Goal: Complete application form

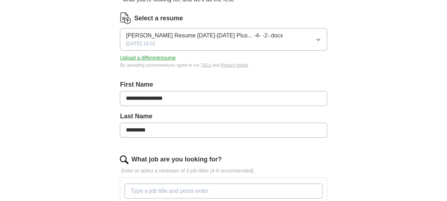
scroll to position [85, 0]
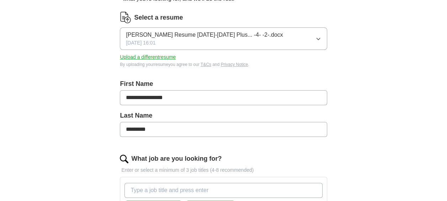
click at [173, 96] on input "**********" at bounding box center [223, 97] width 207 height 15
type input "*******"
click at [157, 127] on input "*********" at bounding box center [223, 129] width 207 height 15
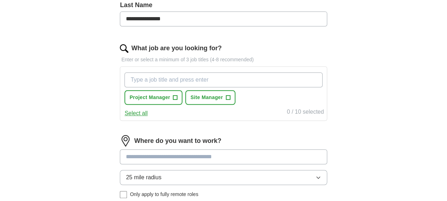
scroll to position [199, 0]
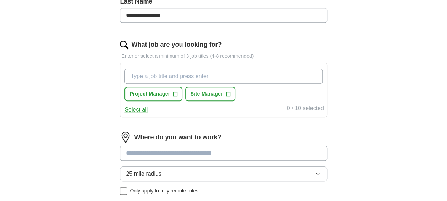
type input "**********"
click at [165, 90] on span "Project Manager" at bounding box center [149, 93] width 41 height 7
click at [182, 149] on input at bounding box center [223, 152] width 207 height 15
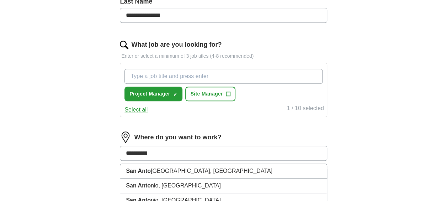
type input "**********"
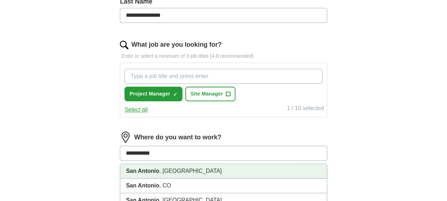
click at [174, 169] on li "[GEOGRAPHIC_DATA] , [GEOGRAPHIC_DATA]" at bounding box center [223, 171] width 206 height 15
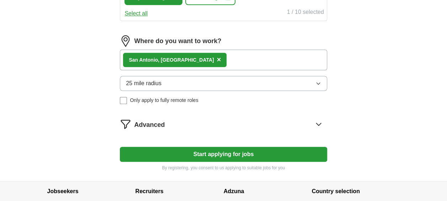
scroll to position [299, 0]
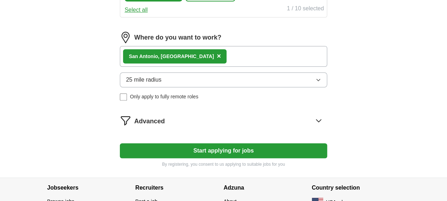
click at [321, 78] on icon "button" at bounding box center [319, 80] width 6 height 6
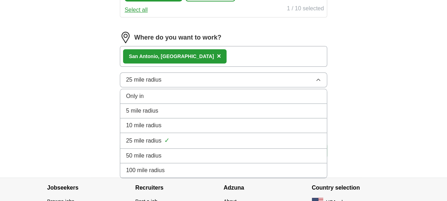
click at [203, 152] on div "50 mile radius" at bounding box center [223, 155] width 195 height 9
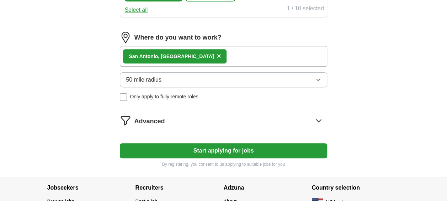
click at [252, 150] on button "Start applying for jobs" at bounding box center [223, 150] width 207 height 15
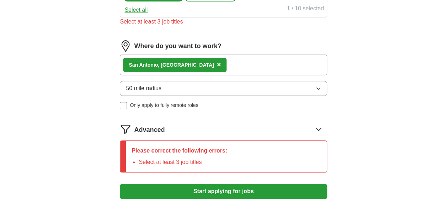
click at [211, 155] on div "Please correct the following errors: Select at least 3 job titles" at bounding box center [179, 156] width 107 height 31
click at [207, 149] on p "Please correct the following errors:" at bounding box center [180, 150] width 96 height 9
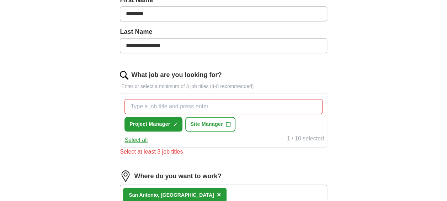
scroll to position [171, 0]
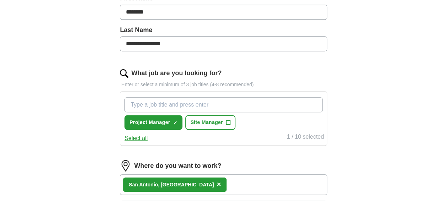
click at [170, 103] on input "What job are you looking for?" at bounding box center [223, 104] width 198 height 15
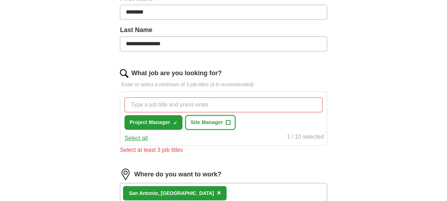
click at [203, 120] on span "Site Manager" at bounding box center [206, 121] width 32 height 7
click at [260, 126] on div "Project Manager ✓ × Site Manager ✓ ×" at bounding box center [223, 113] width 201 height 38
click at [309, 138] on div "2 / 10 selected" at bounding box center [305, 137] width 37 height 10
click at [169, 150] on div "Select at least 3 job titles" at bounding box center [223, 149] width 207 height 9
click at [142, 140] on button "Deselect all" at bounding box center [139, 138] width 30 height 9
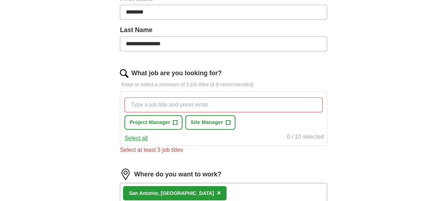
click at [142, 140] on button "Select all" at bounding box center [135, 138] width 23 height 9
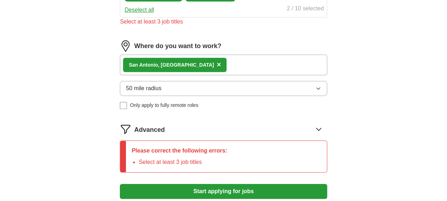
scroll to position [313, 0]
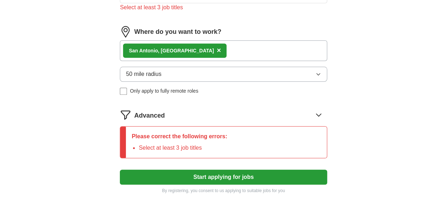
click at [317, 113] on icon at bounding box center [318, 114] width 11 height 11
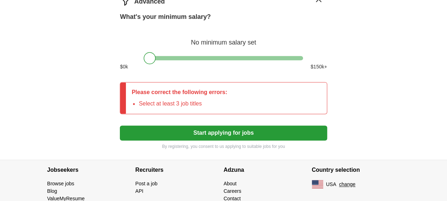
scroll to position [441, 0]
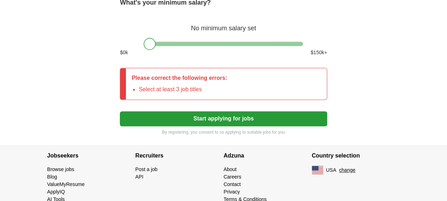
click at [293, 111] on button "Start applying for jobs" at bounding box center [223, 118] width 207 height 15
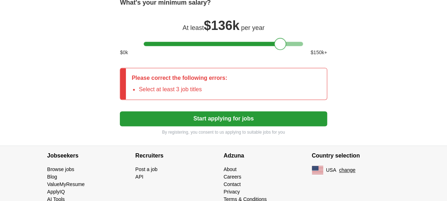
click at [280, 44] on div at bounding box center [223, 44] width 159 height 4
drag, startPoint x: 280, startPoint y: 41, endPoint x: 284, endPoint y: 41, distance: 4.3
click at [284, 41] on div at bounding box center [285, 44] width 12 height 12
click at [255, 85] on div "Please correct the following errors: Select at least 3 job titles" at bounding box center [223, 84] width 207 height 32
click at [257, 118] on button "Start applying for jobs" at bounding box center [223, 118] width 207 height 15
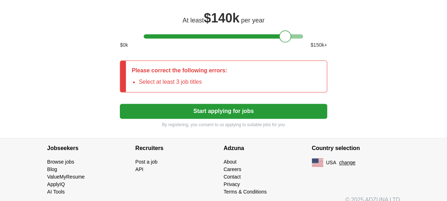
scroll to position [455, 0]
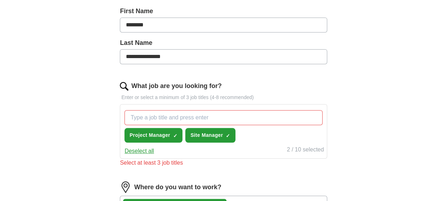
scroll to position [157, 0]
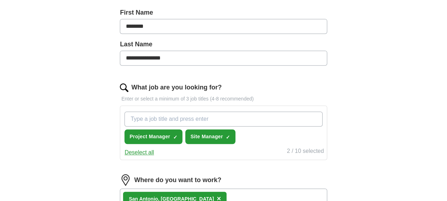
click at [232, 115] on input "What job are you looking for?" at bounding box center [223, 118] width 198 height 15
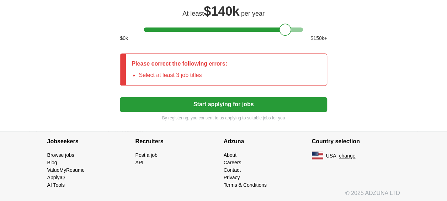
scroll to position [455, 0]
click at [245, 102] on button "Start applying for jobs" at bounding box center [223, 104] width 207 height 15
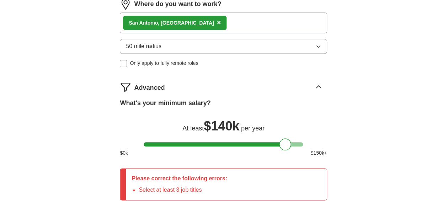
scroll to position [341, 0]
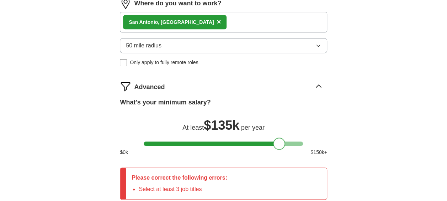
drag, startPoint x: 283, startPoint y: 144, endPoint x: 276, endPoint y: 146, distance: 6.6
click at [276, 146] on div at bounding box center [279, 143] width 12 height 12
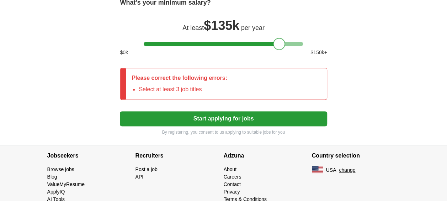
scroll to position [455, 0]
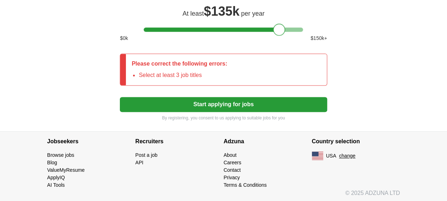
click at [205, 61] on p "Please correct the following errors:" at bounding box center [180, 63] width 96 height 9
click at [195, 71] on li "Select at least 3 job titles" at bounding box center [183, 75] width 89 height 9
click at [222, 103] on button "Start applying for jobs" at bounding box center [223, 104] width 207 height 15
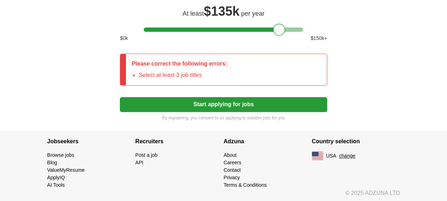
click at [222, 103] on button "Start applying for jobs" at bounding box center [223, 104] width 207 height 15
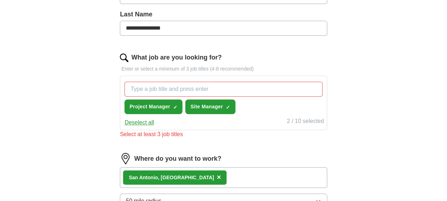
scroll to position [185, 0]
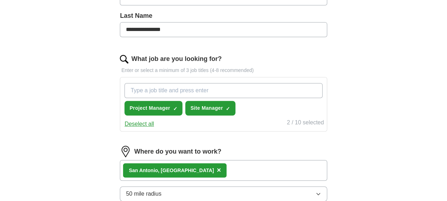
click at [167, 88] on input "What job are you looking for?" at bounding box center [223, 90] width 198 height 15
type input "Project Manager, Site Manager, General Superintendent"
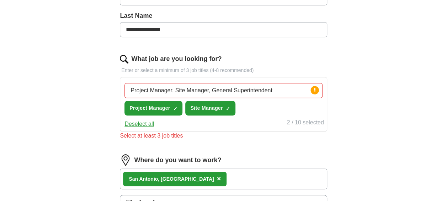
click at [282, 144] on form "**********" at bounding box center [223, 151] width 207 height 479
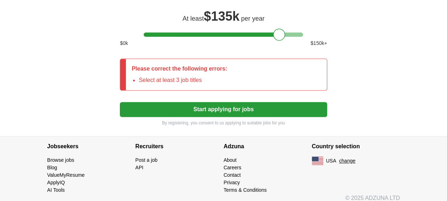
scroll to position [455, 0]
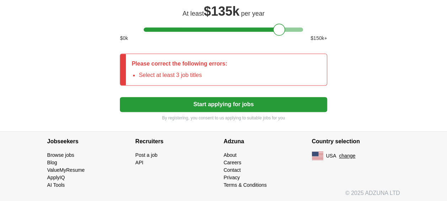
click at [260, 103] on button "Start applying for jobs" at bounding box center [223, 104] width 207 height 15
click at [320, 67] on div "Please correct the following errors: Select at least 3 job titles" at bounding box center [223, 69] width 207 height 32
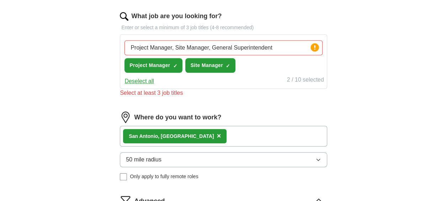
scroll to position [256, 0]
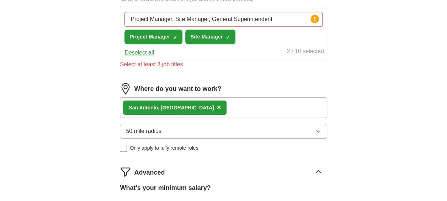
click at [319, 130] on icon "button" at bounding box center [319, 131] width 6 height 6
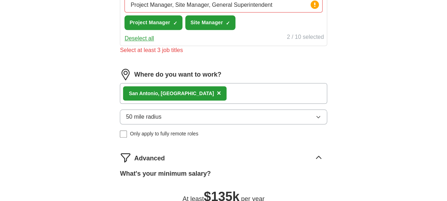
scroll to position [299, 0]
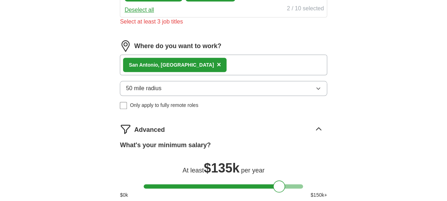
click at [318, 88] on icon "button" at bounding box center [318, 89] width 3 height 2
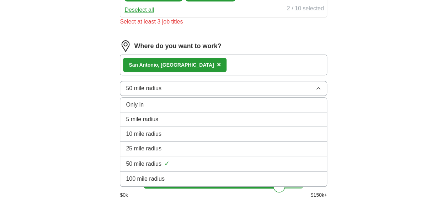
click at [173, 174] on div "100 mile radius" at bounding box center [223, 178] width 195 height 9
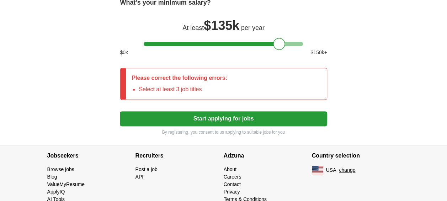
scroll to position [455, 0]
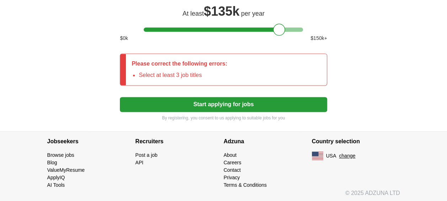
click at [265, 62] on div "Please correct the following errors: Select at least 3 job titles" at bounding box center [223, 69] width 207 height 32
click at [179, 76] on li "Select at least 3 job titles" at bounding box center [183, 75] width 89 height 9
click at [144, 74] on li "Select at least 3 job titles" at bounding box center [183, 75] width 89 height 9
drag, startPoint x: 144, startPoint y: 74, endPoint x: 121, endPoint y: 69, distance: 23.3
click at [121, 69] on div at bounding box center [123, 69] width 6 height 31
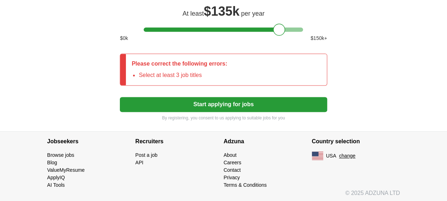
click at [272, 105] on button "Start applying for jobs" at bounding box center [223, 104] width 207 height 15
